Goal: Task Accomplishment & Management: Use online tool/utility

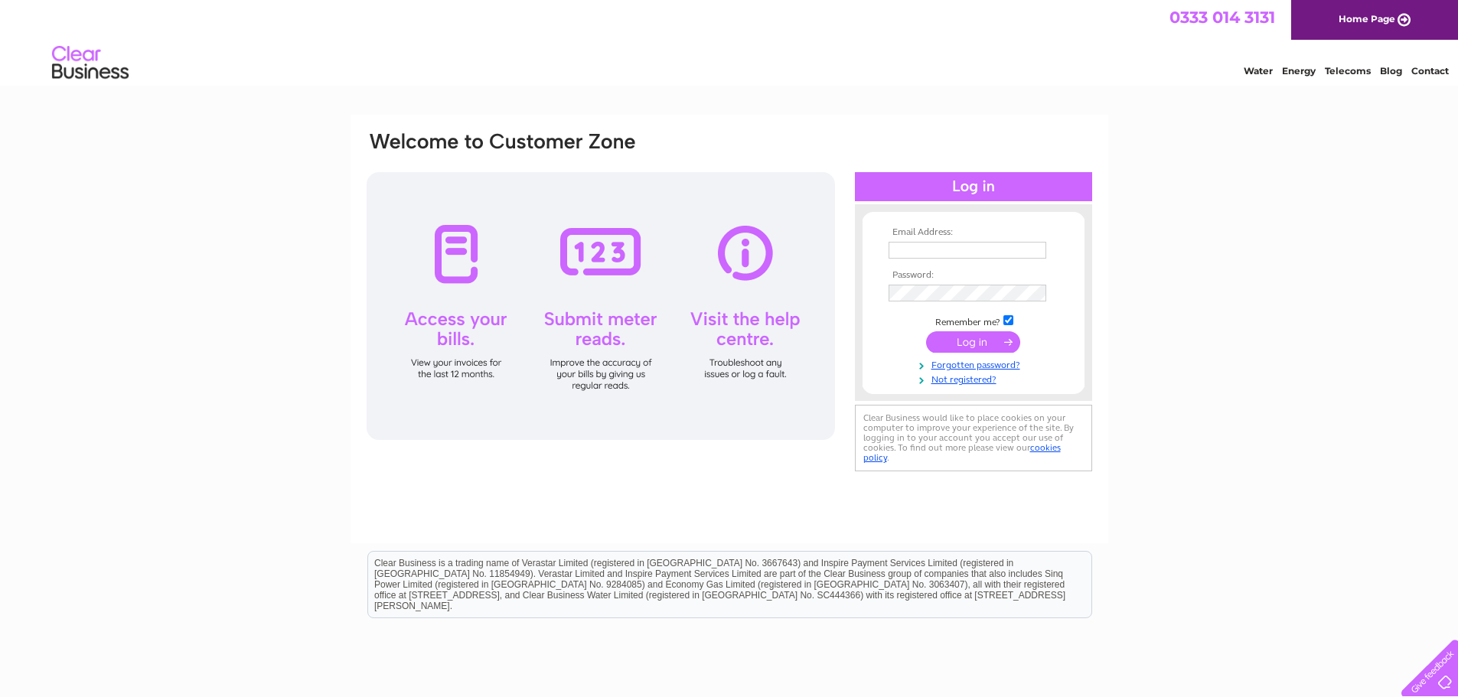
click at [934, 251] on input "text" at bounding box center [968, 250] width 158 height 17
type input "[EMAIL_ADDRESS][DOMAIN_NAME]"
click at [970, 339] on input "submit" at bounding box center [973, 343] width 94 height 21
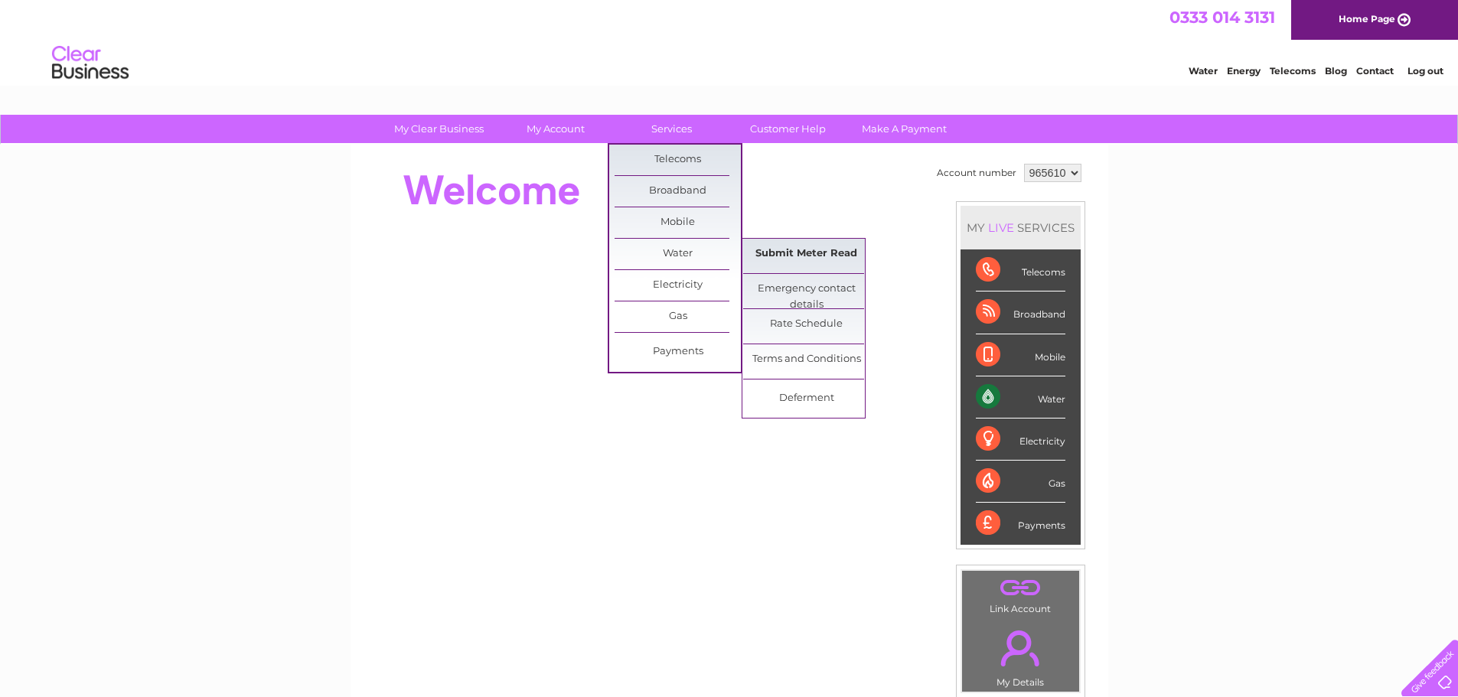
click at [810, 253] on link "Submit Meter Read" at bounding box center [806, 254] width 126 height 31
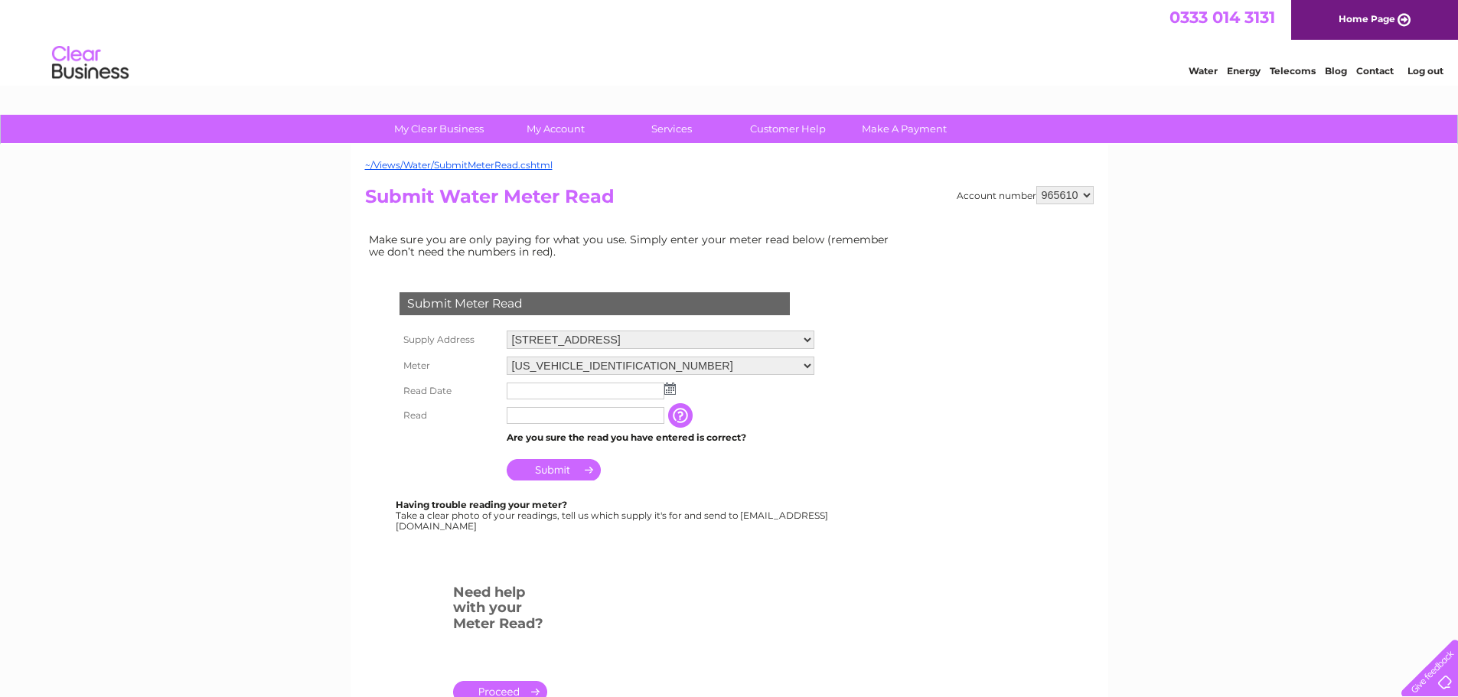
click at [673, 390] on img at bounding box center [669, 389] width 11 height 12
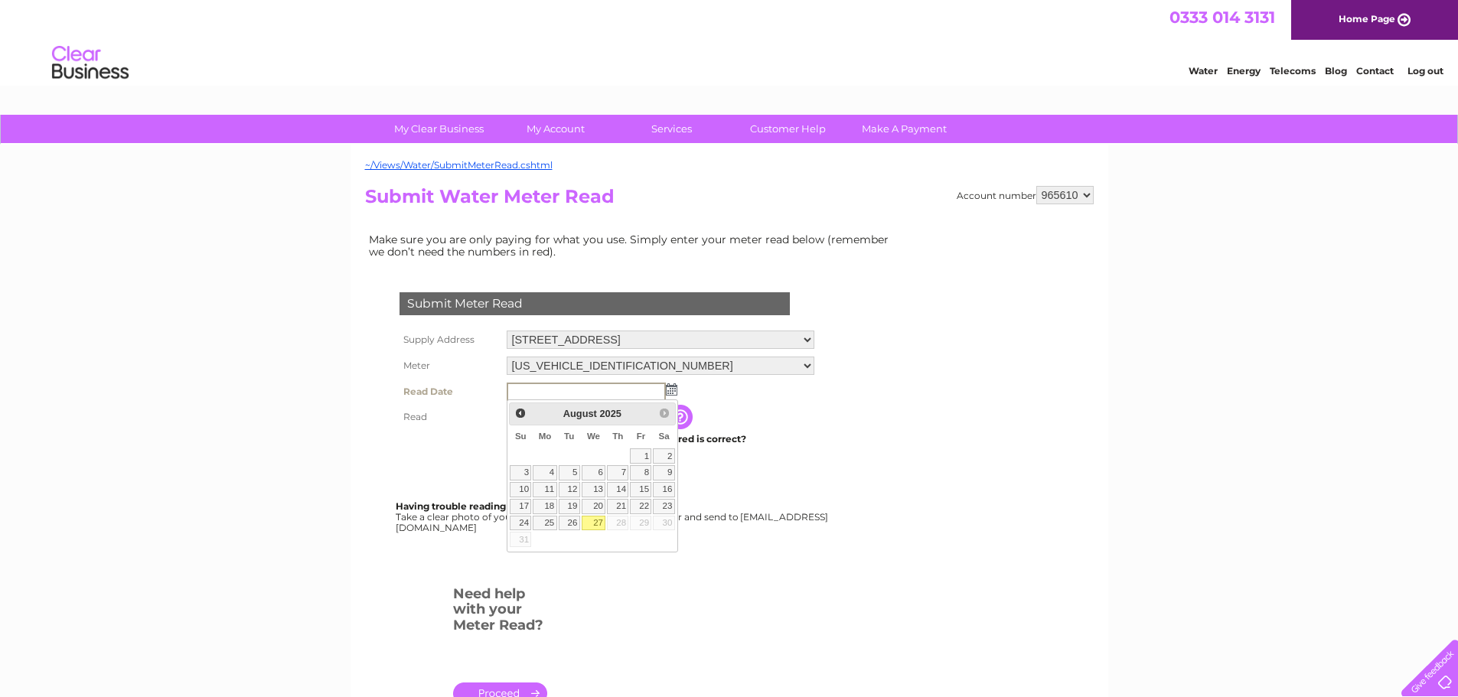
click at [599, 521] on link "27" at bounding box center [594, 523] width 24 height 15
type input "2025/08/27"
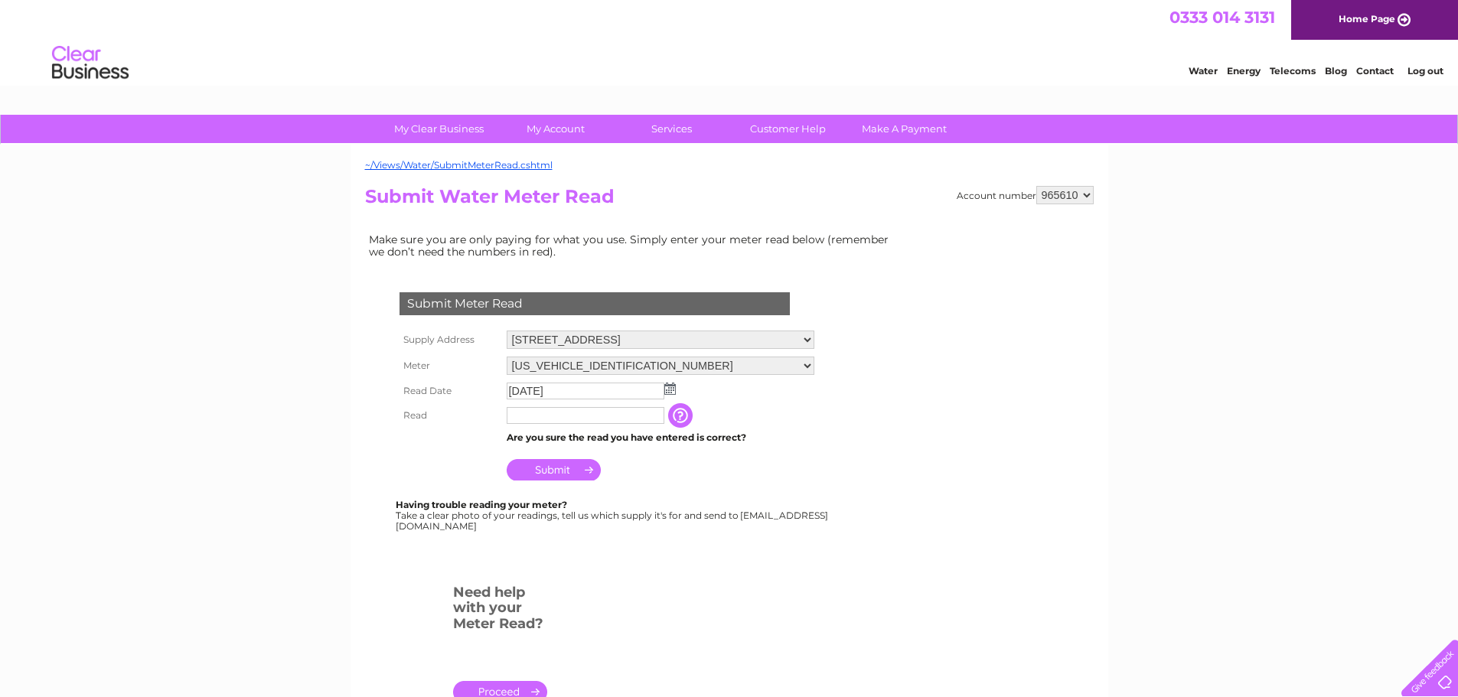
click at [525, 415] on input "text" at bounding box center [586, 415] width 158 height 17
type input "03708"
click at [557, 465] on input "Submit" at bounding box center [554, 469] width 94 height 21
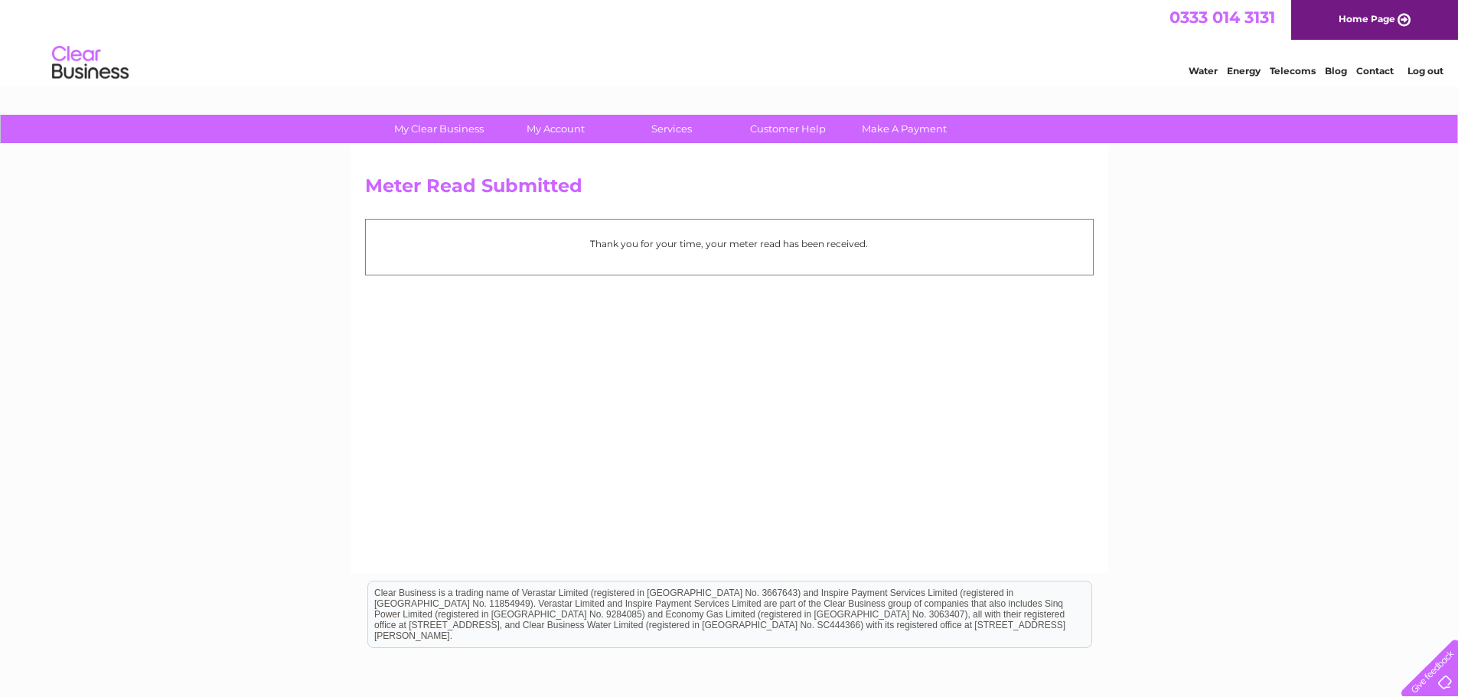
click at [1430, 70] on link "Log out" at bounding box center [1425, 70] width 36 height 11
